Goal: Task Accomplishment & Management: Manage account settings

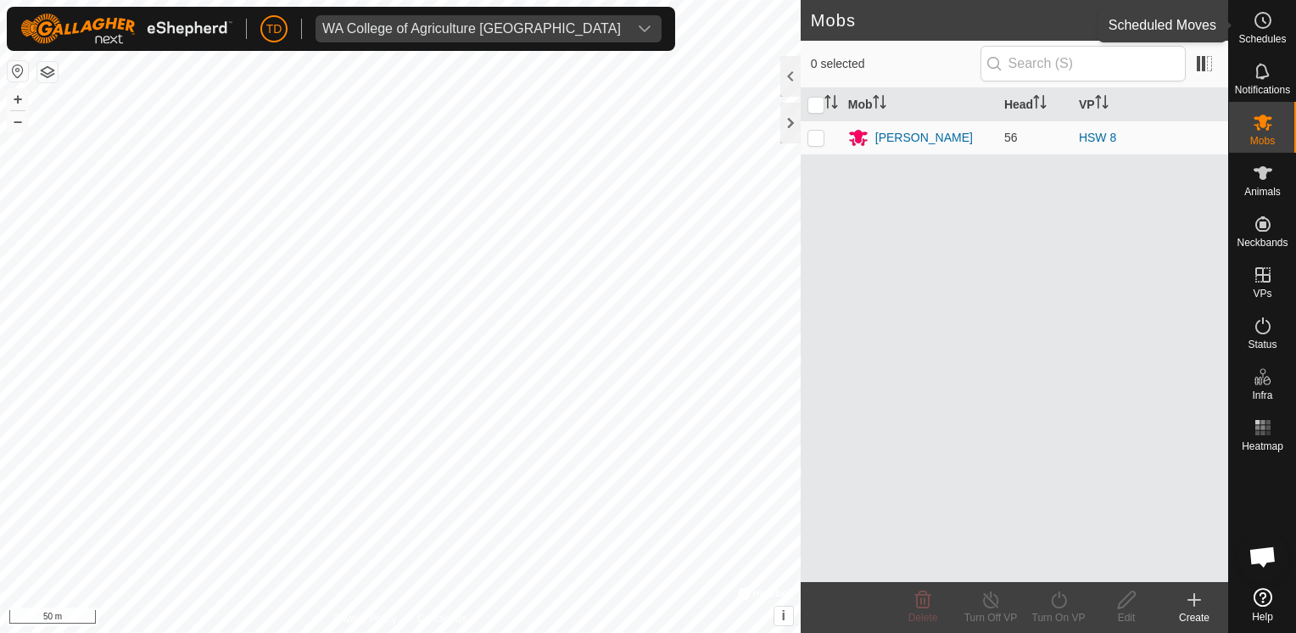
click at [1261, 29] on icon at bounding box center [1263, 20] width 20 height 20
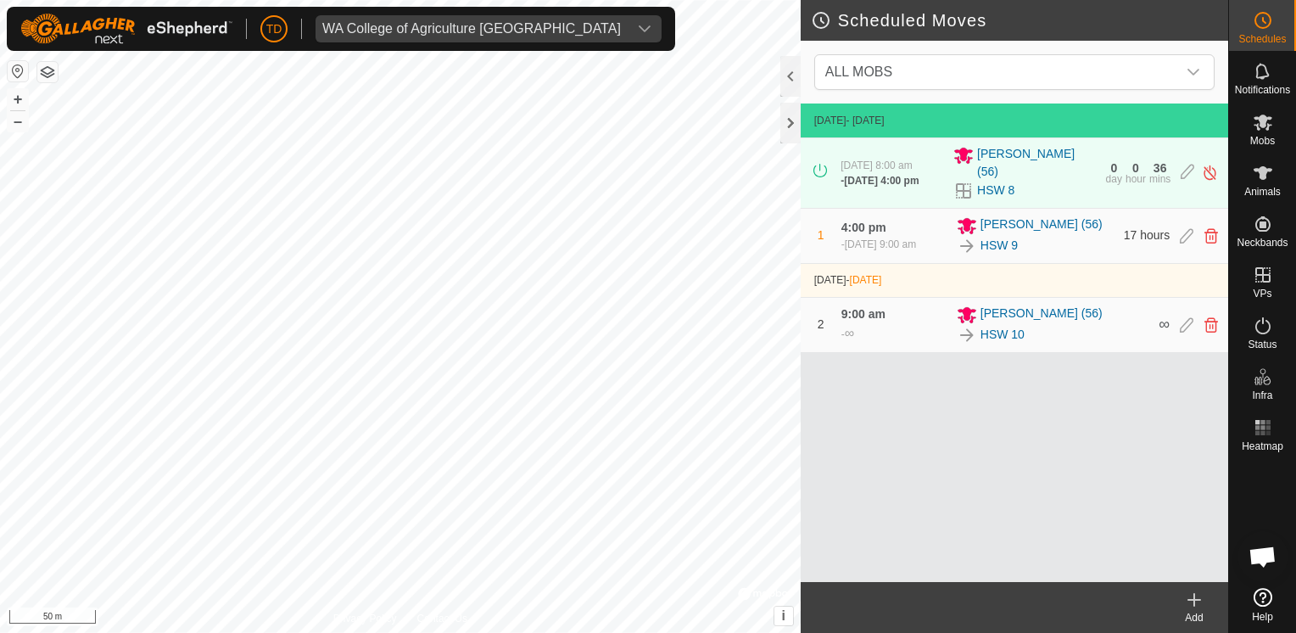
click at [922, 219] on div "4:00 pm [DATE], 9:00 am" at bounding box center [893, 235] width 105 height 33
click at [1182, 228] on icon at bounding box center [1187, 235] width 14 height 15
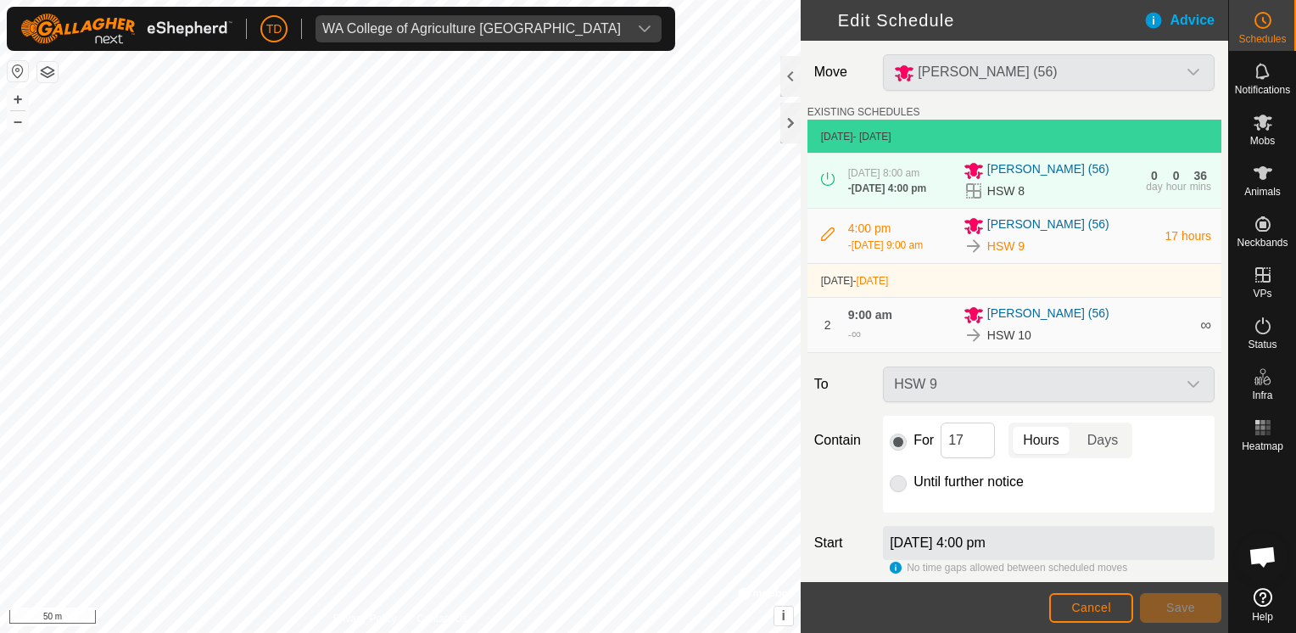
scroll to position [53, 0]
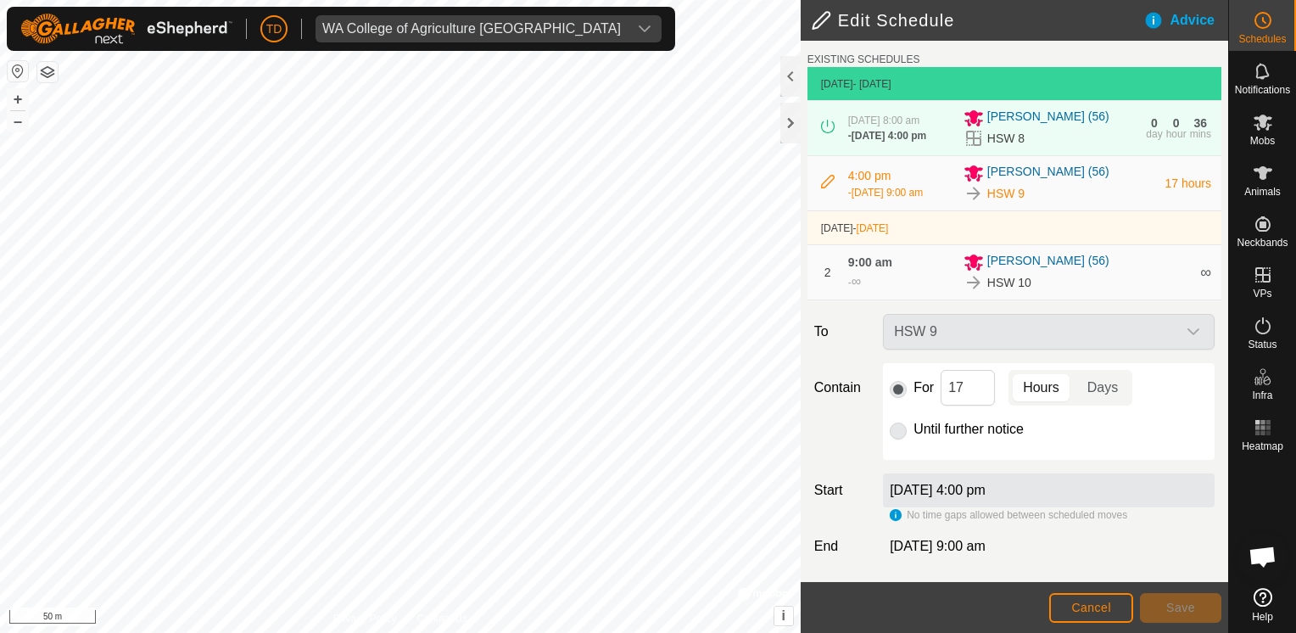
click at [967, 491] on label "[DATE] 4:00 pm" at bounding box center [938, 490] width 96 height 14
click at [923, 500] on div "[DATE] 4:00 pm" at bounding box center [1049, 490] width 332 height 34
click at [933, 181] on div "4:00 pm [DATE], 9:00 am" at bounding box center [900, 183] width 105 height 33
click at [907, 489] on label "[DATE] 4:00 pm" at bounding box center [938, 490] width 96 height 14
click at [906, 489] on label "[DATE] 4:00 pm" at bounding box center [938, 490] width 96 height 14
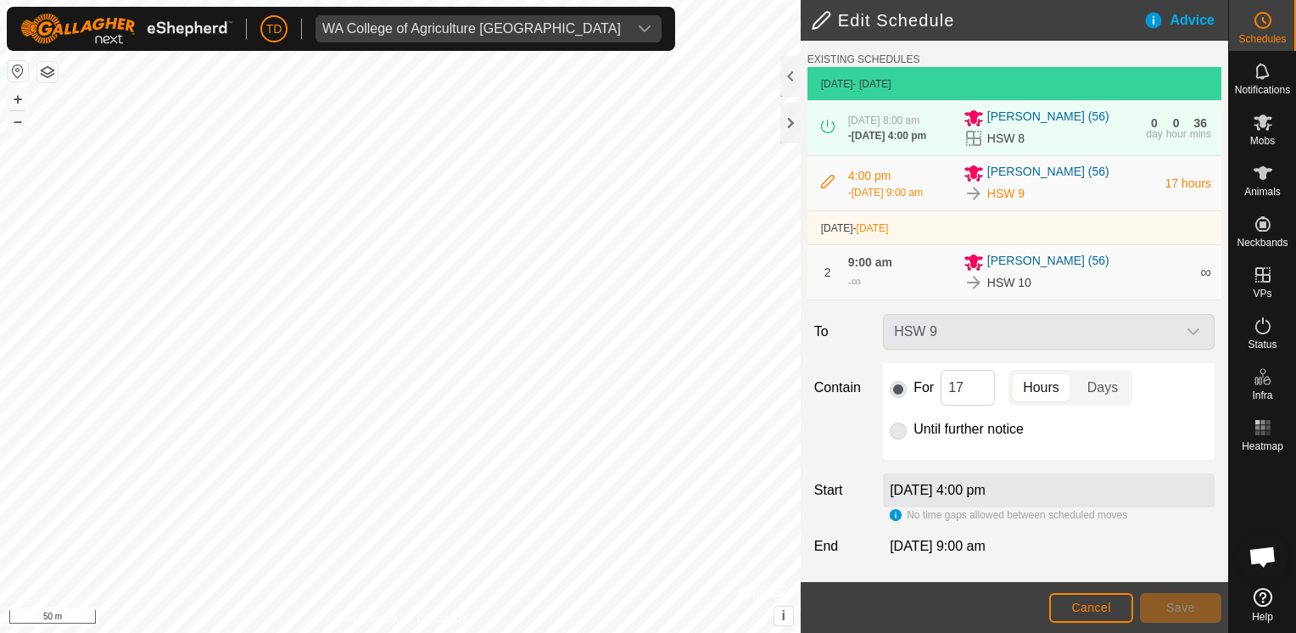
drag, startPoint x: 906, startPoint y: 489, endPoint x: 1029, endPoint y: 526, distance: 128.3
click at [1029, 526] on div "Move [PERSON_NAME] (56) EXISTING SCHEDULES [DATE] - [DATE] [DATE] 8:00 am - [DA…" at bounding box center [1014, 285] width 427 height 595
click at [864, 22] on h2 "Edit Schedule" at bounding box center [977, 20] width 332 height 20
click at [831, 21] on h2 "Edit Schedule" at bounding box center [977, 20] width 332 height 20
click at [1103, 608] on span "Cancel" at bounding box center [1091, 608] width 40 height 14
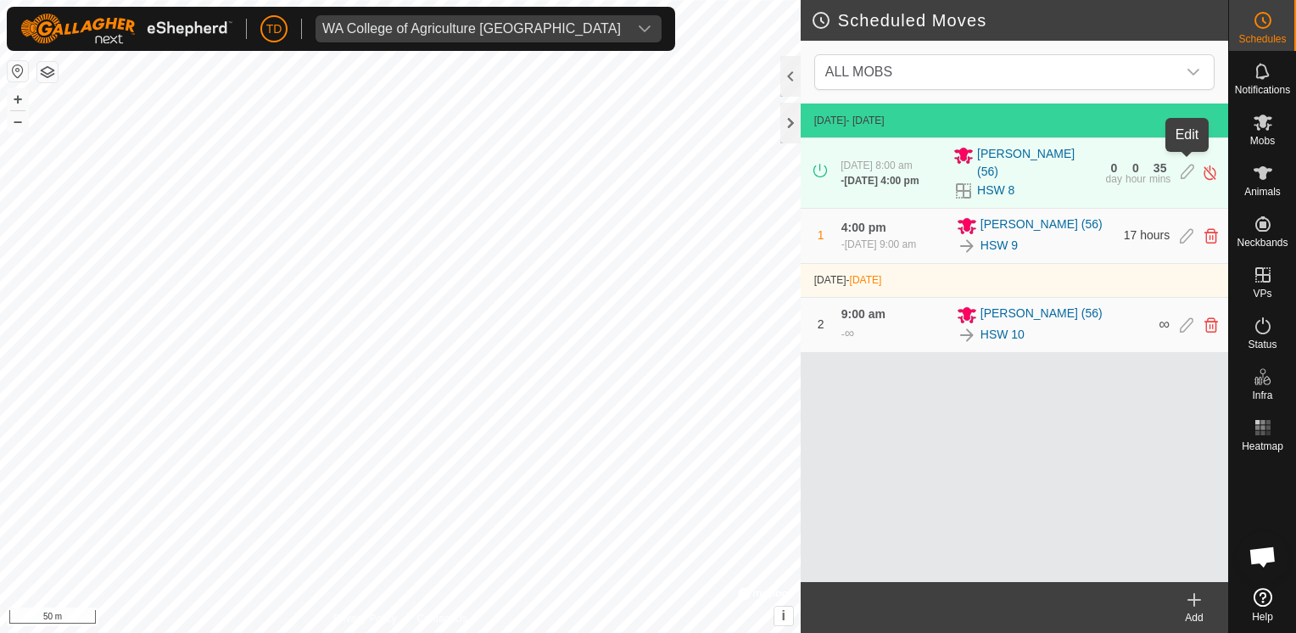
click at [1185, 165] on icon at bounding box center [1188, 173] width 14 height 18
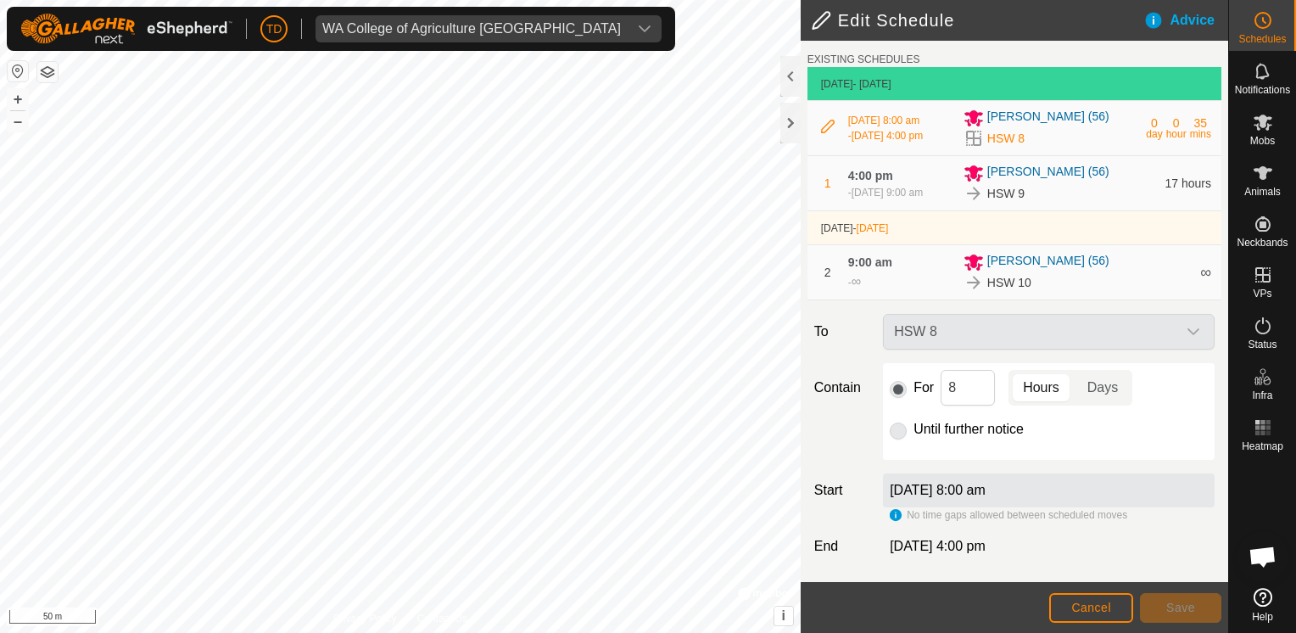
click at [964, 550] on span "[DATE] 4:00 pm" at bounding box center [938, 546] width 96 height 14
click at [892, 391] on p-radiobutton at bounding box center [898, 387] width 17 height 20
click at [960, 392] on input "8" at bounding box center [968, 388] width 54 height 36
click at [895, 433] on p-radiobutton at bounding box center [898, 429] width 17 height 20
click at [964, 384] on input "8" at bounding box center [968, 388] width 54 height 36
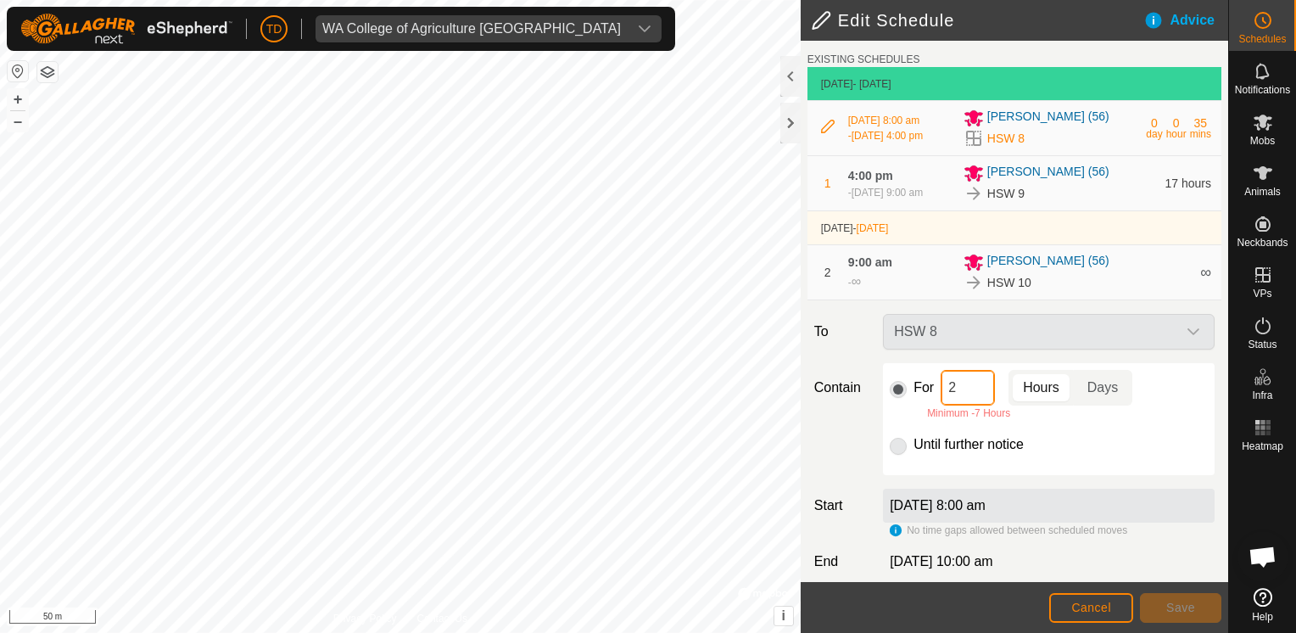
type input "21"
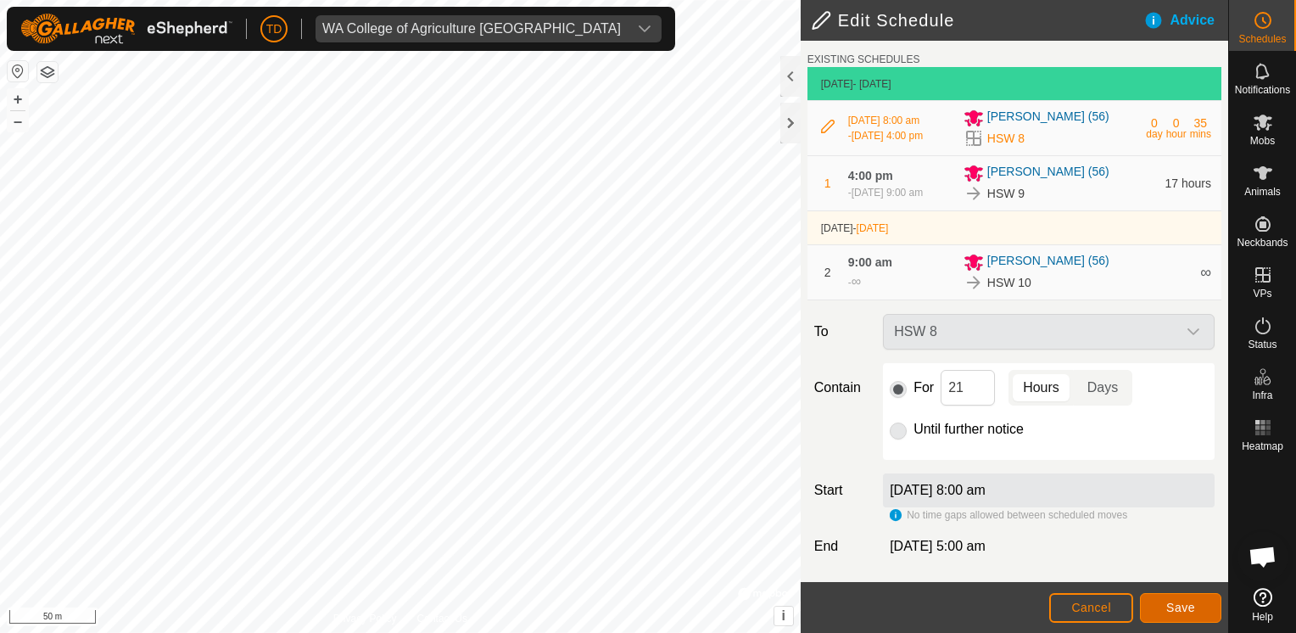
click at [1201, 617] on button "Save" at bounding box center [1180, 608] width 81 height 30
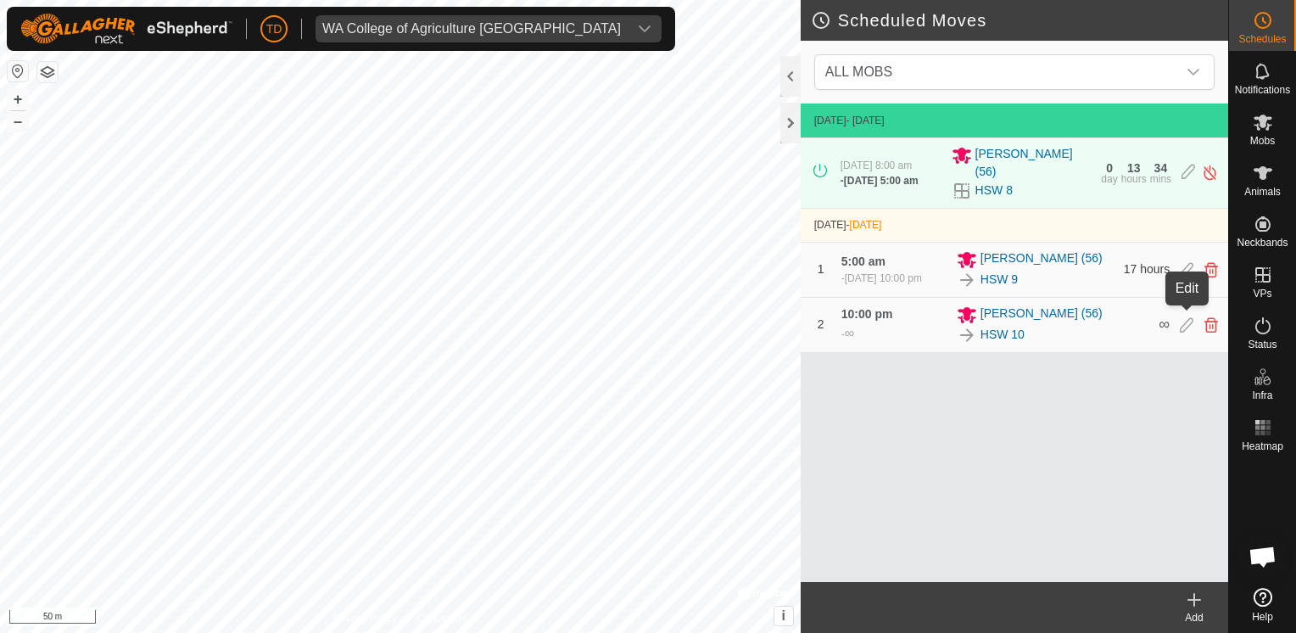
click at [1186, 317] on icon at bounding box center [1187, 324] width 14 height 15
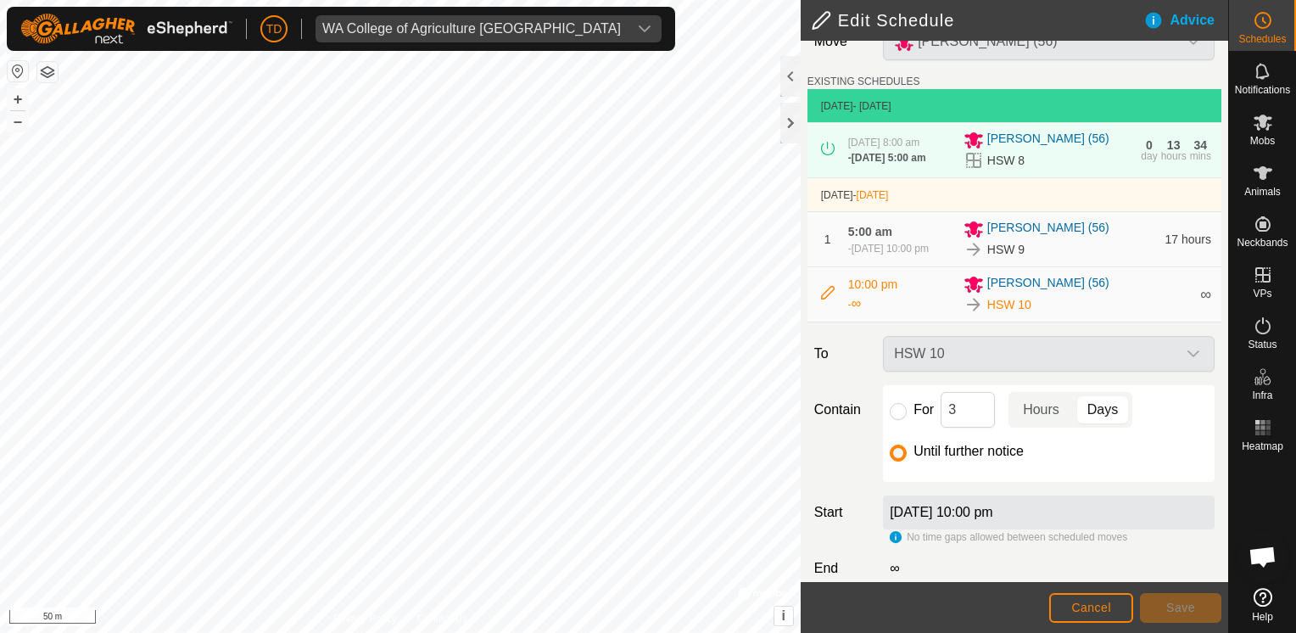
scroll to position [60, 0]
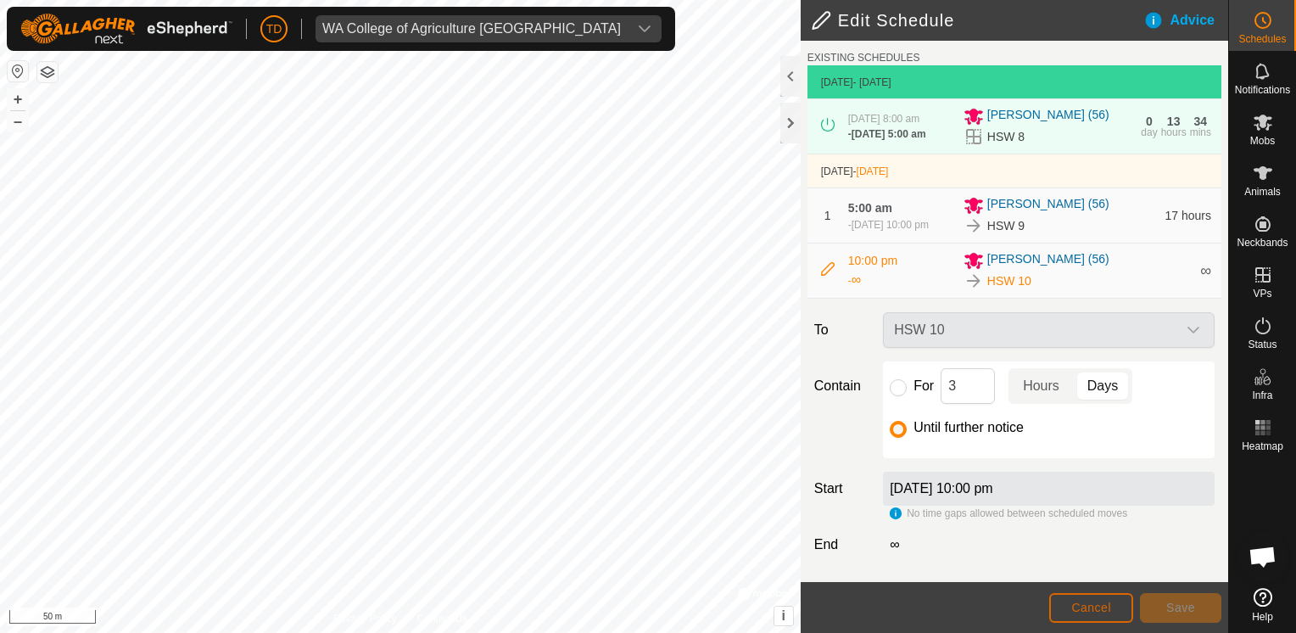
click at [1111, 617] on button "Cancel" at bounding box center [1091, 608] width 84 height 30
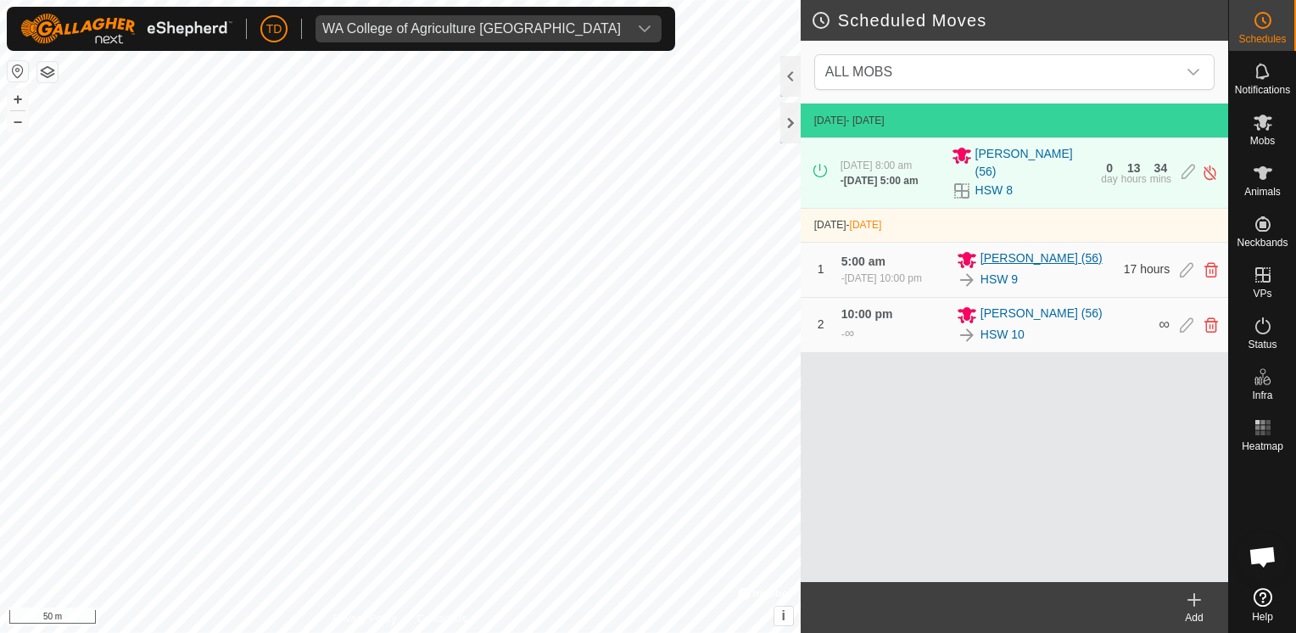
click at [1028, 249] on span "[PERSON_NAME] (56)" at bounding box center [1042, 259] width 122 height 20
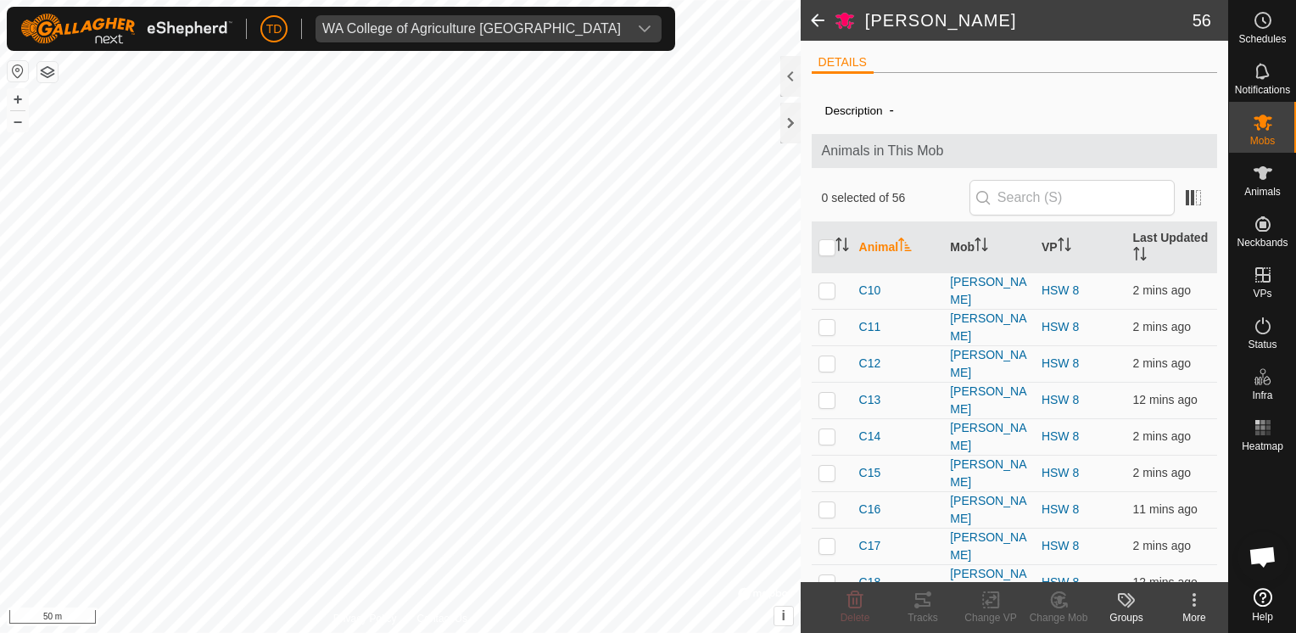
click at [824, 22] on span at bounding box center [818, 20] width 34 height 41
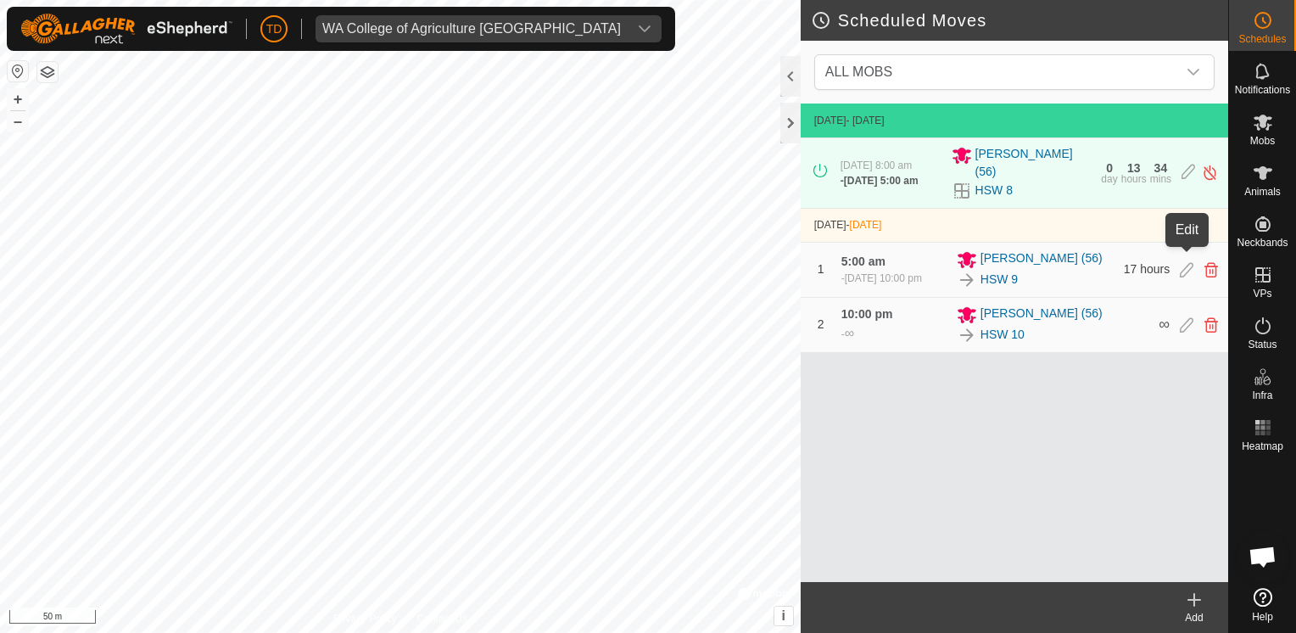
click at [1189, 262] on icon at bounding box center [1187, 269] width 14 height 15
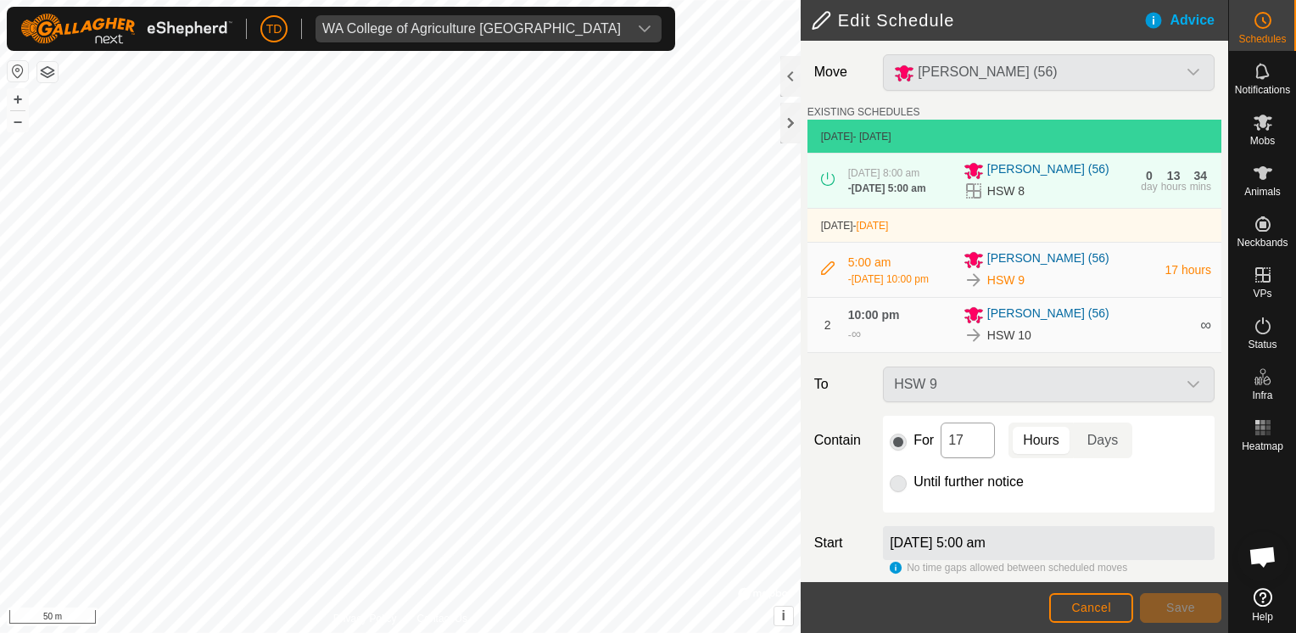
scroll to position [60, 0]
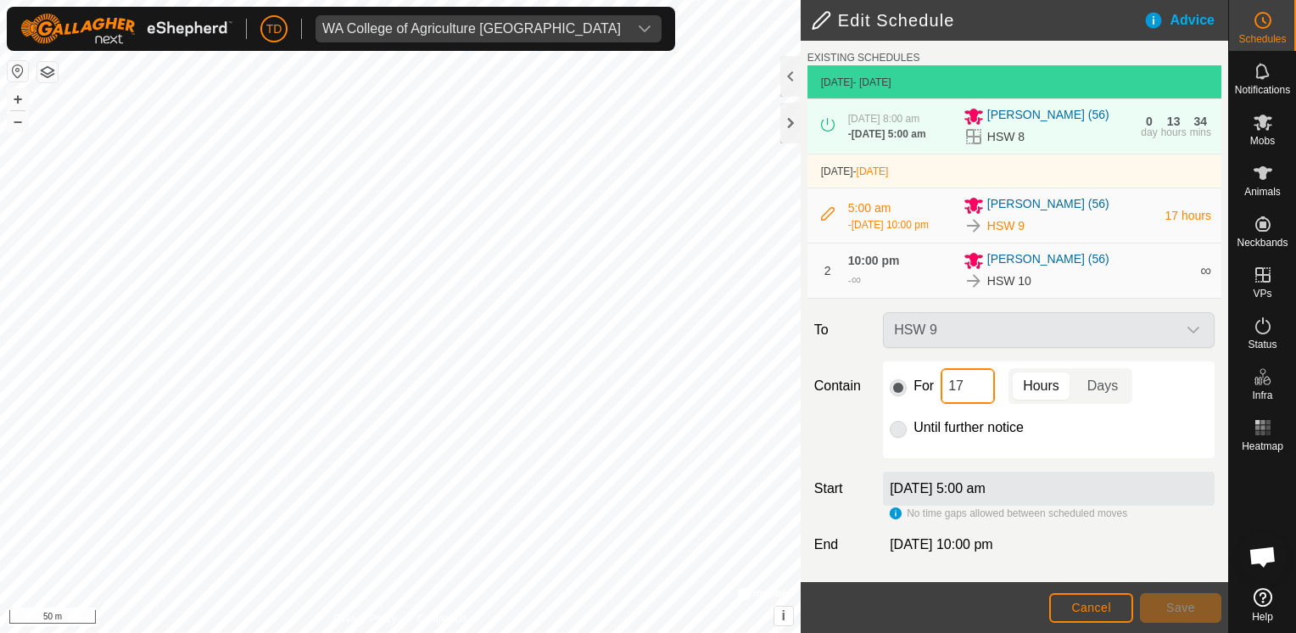
click at [961, 388] on input "17" at bounding box center [968, 386] width 54 height 36
type input "1"
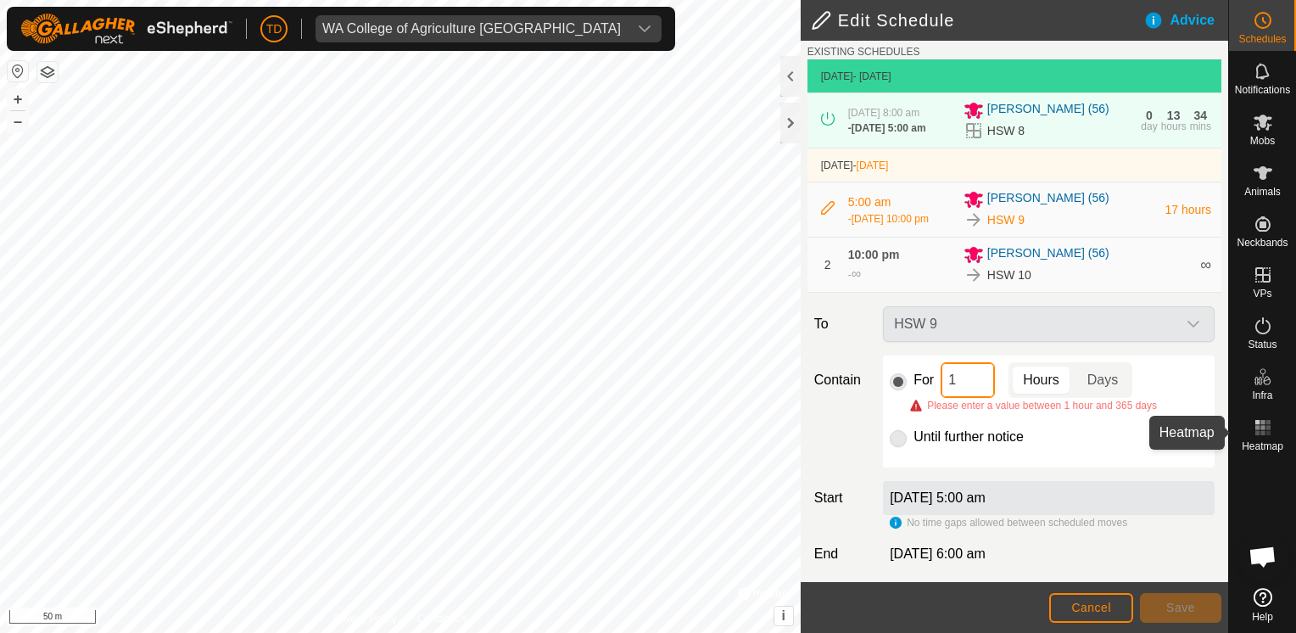
type input "11"
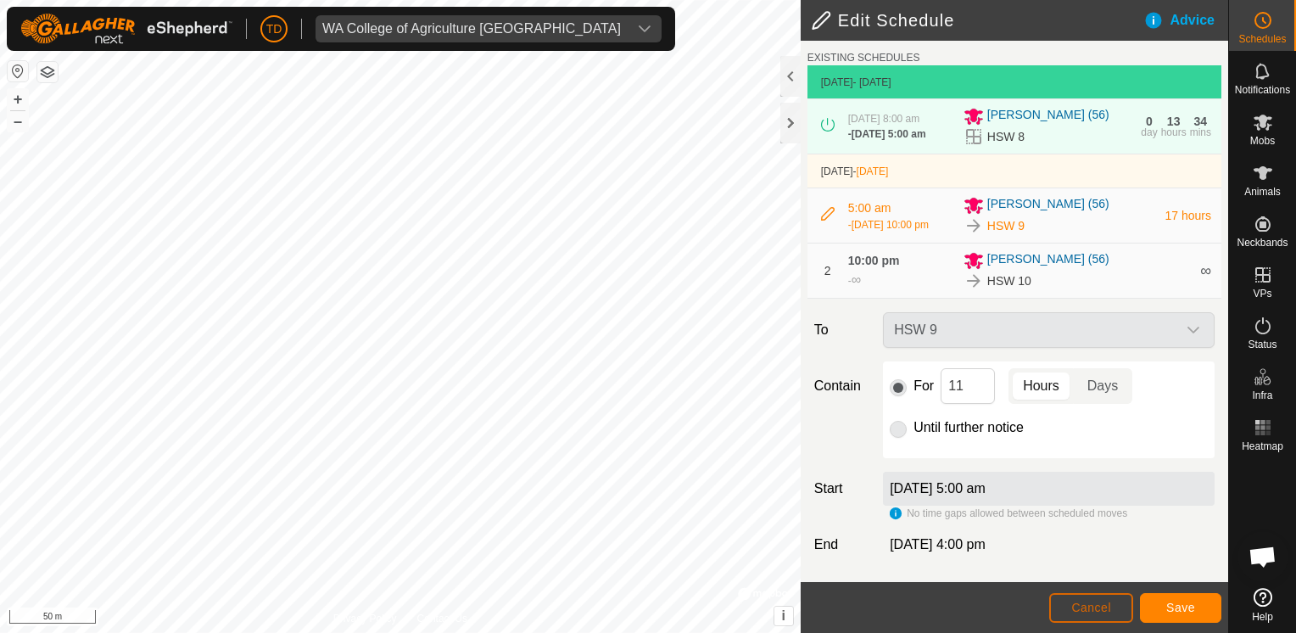
click at [1112, 612] on button "Cancel" at bounding box center [1091, 608] width 84 height 30
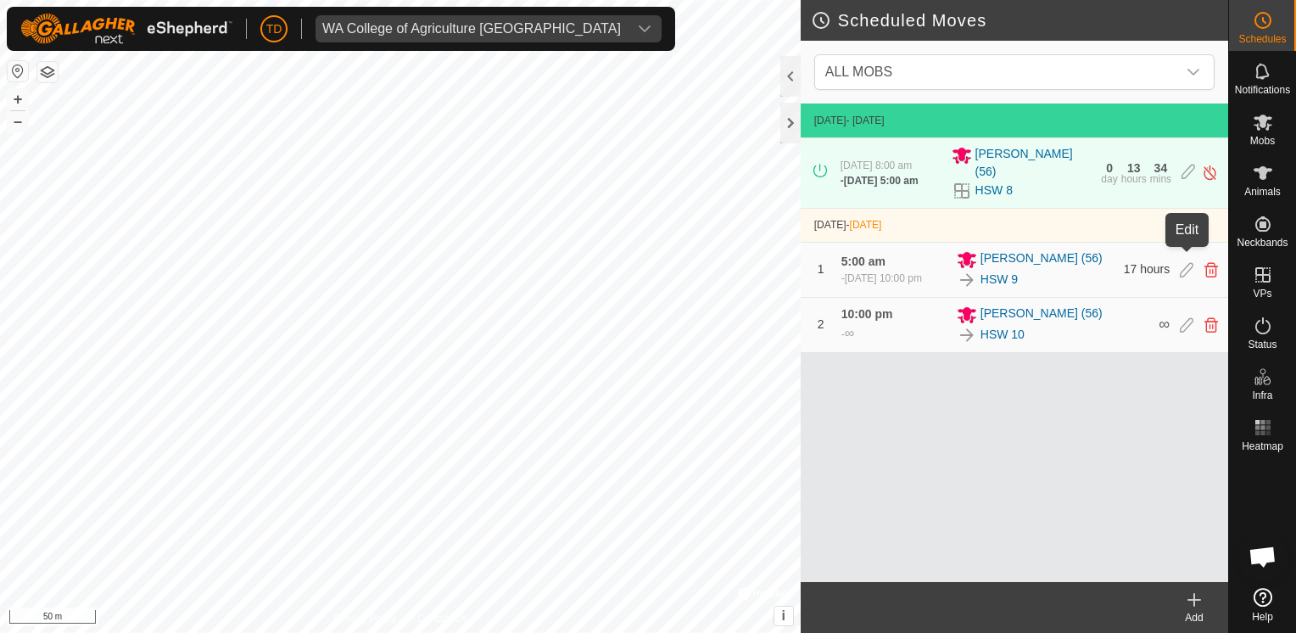
click at [1182, 262] on icon at bounding box center [1187, 269] width 14 height 15
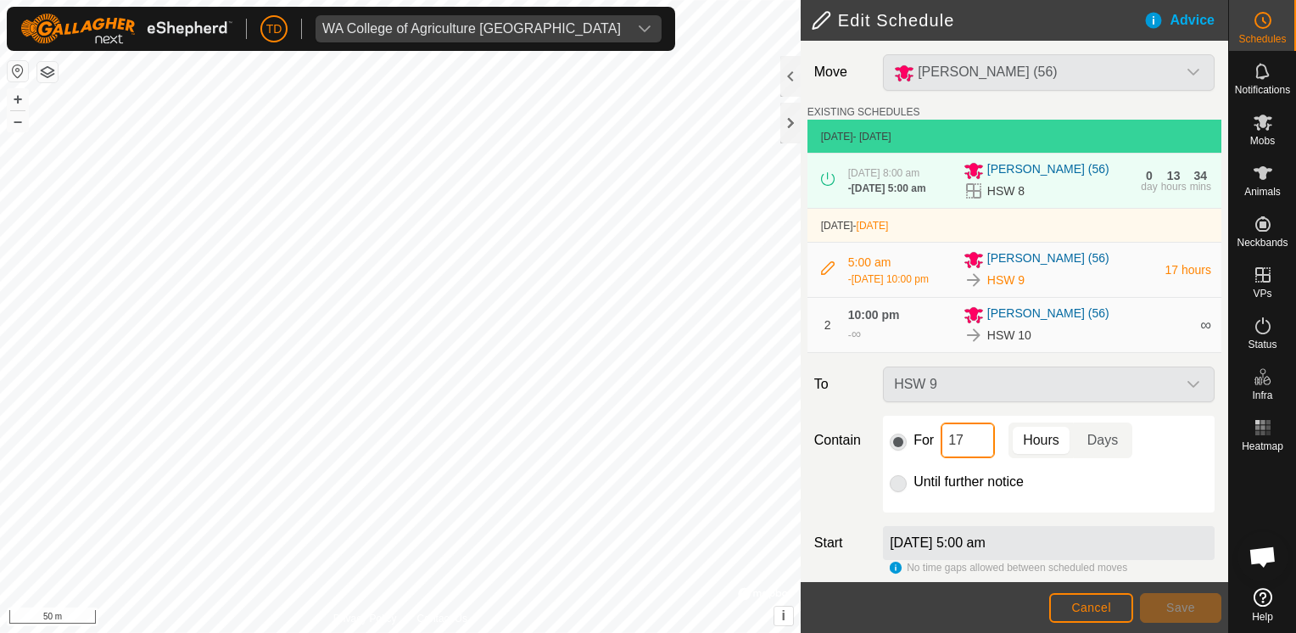
click at [969, 450] on input "17" at bounding box center [968, 440] width 54 height 36
type input "11"
click at [1168, 610] on span "Save" at bounding box center [1180, 608] width 29 height 14
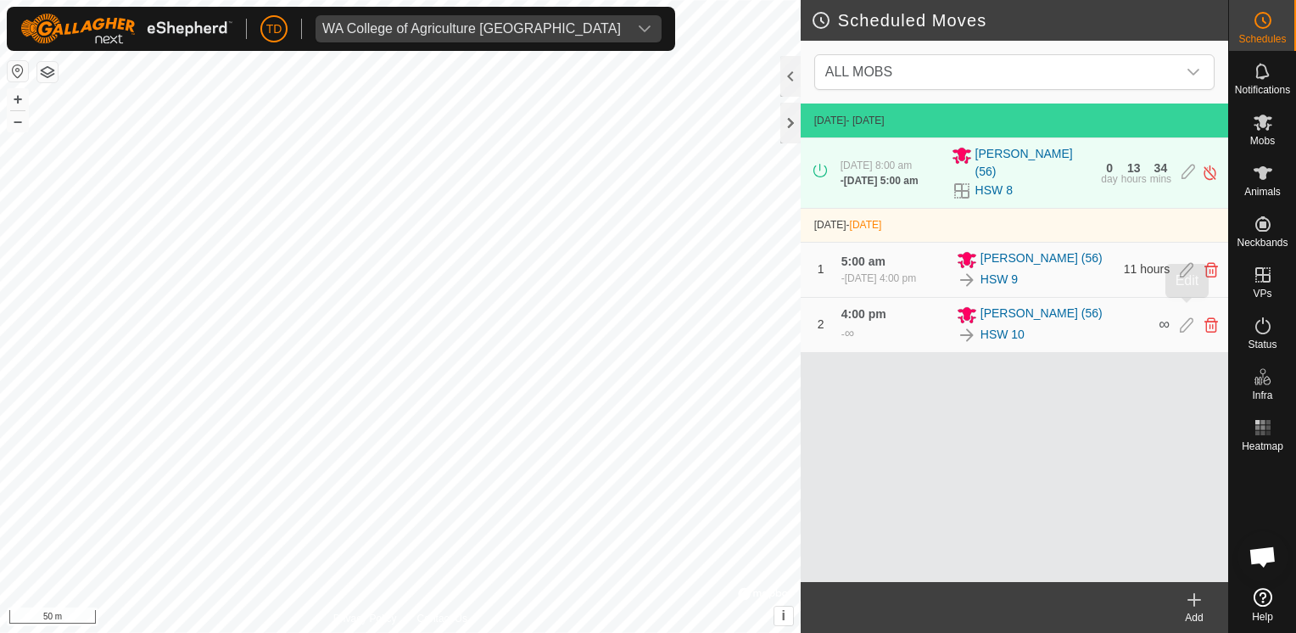
click at [1184, 317] on icon at bounding box center [1187, 324] width 14 height 15
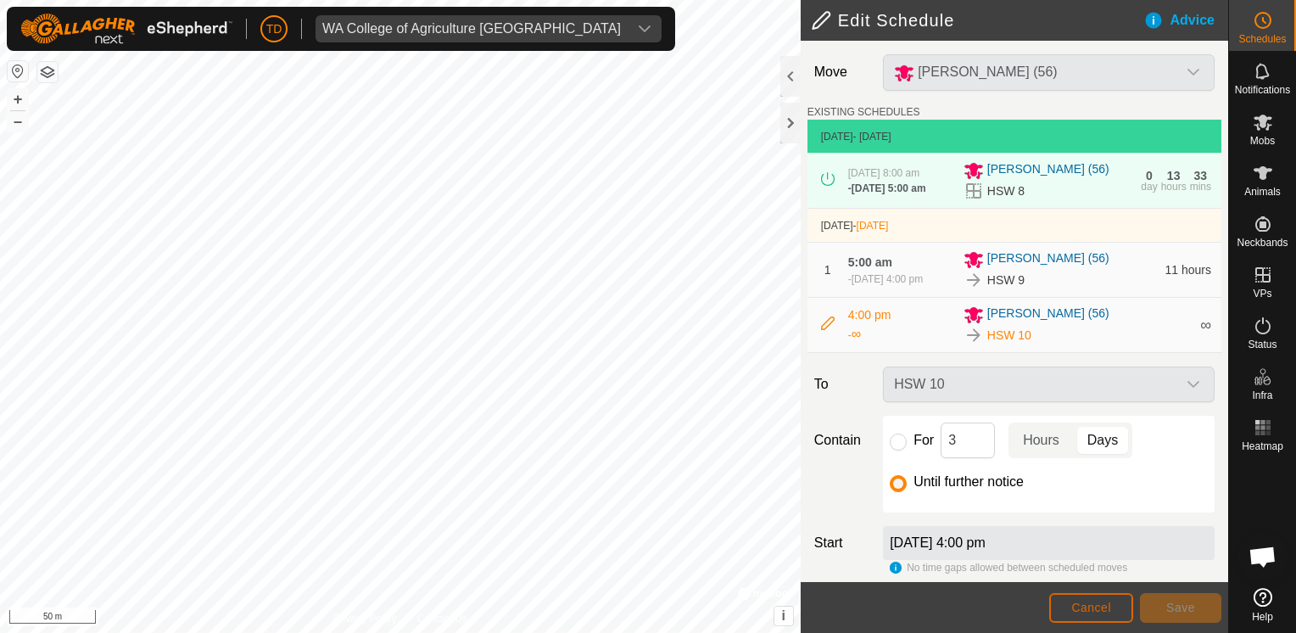
click at [1109, 614] on span "Cancel" at bounding box center [1091, 608] width 40 height 14
